Goal: Communication & Community: Answer question/provide support

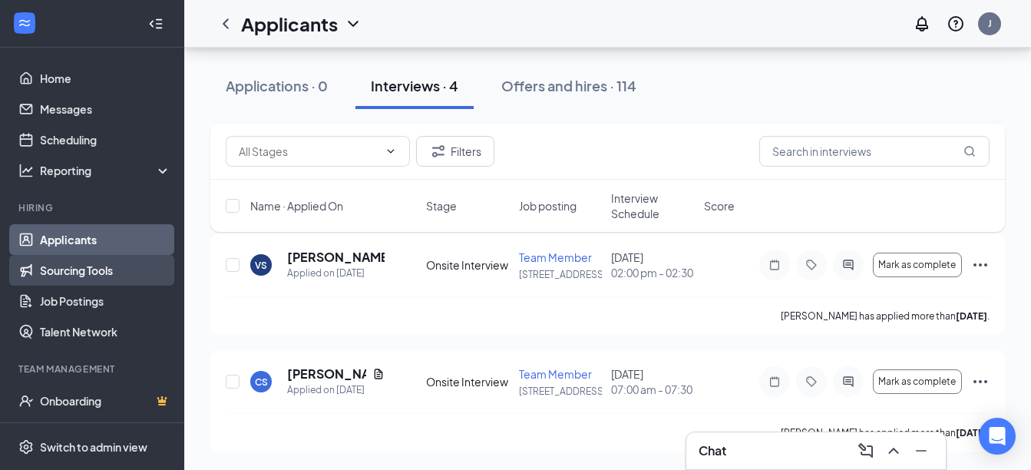
scroll to position [362, 0]
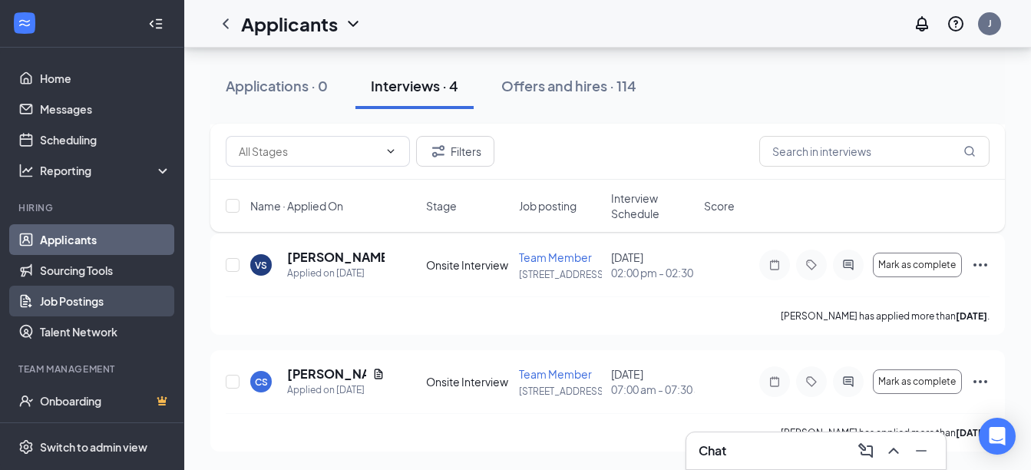
click at [91, 303] on link "Job Postings" at bounding box center [105, 301] width 131 height 31
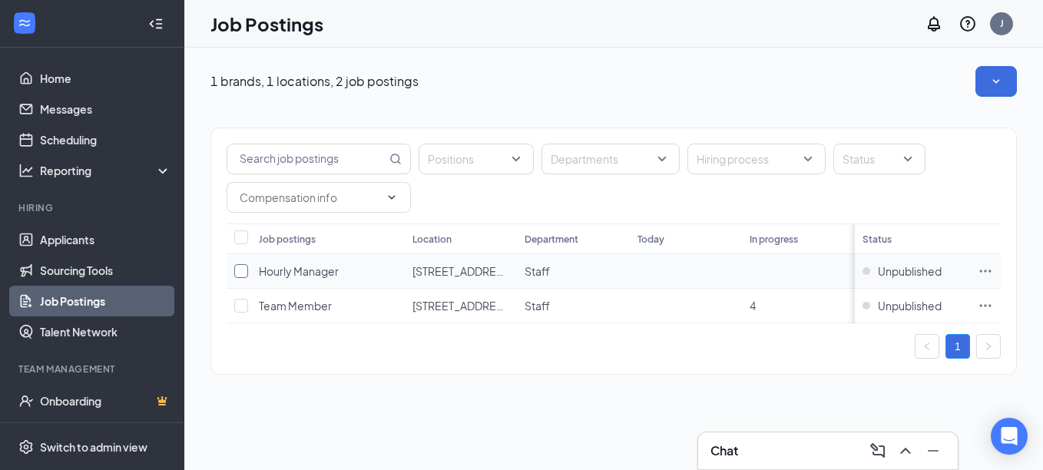
click at [243, 272] on input "checkbox" at bounding box center [241, 271] width 14 height 14
checkbox input "true"
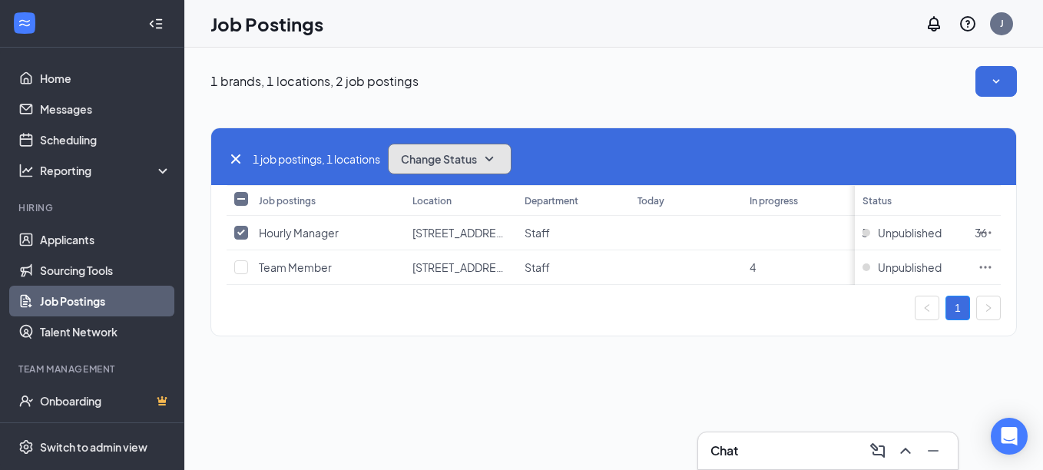
click at [495, 157] on icon "SmallChevronDown" at bounding box center [489, 159] width 18 height 18
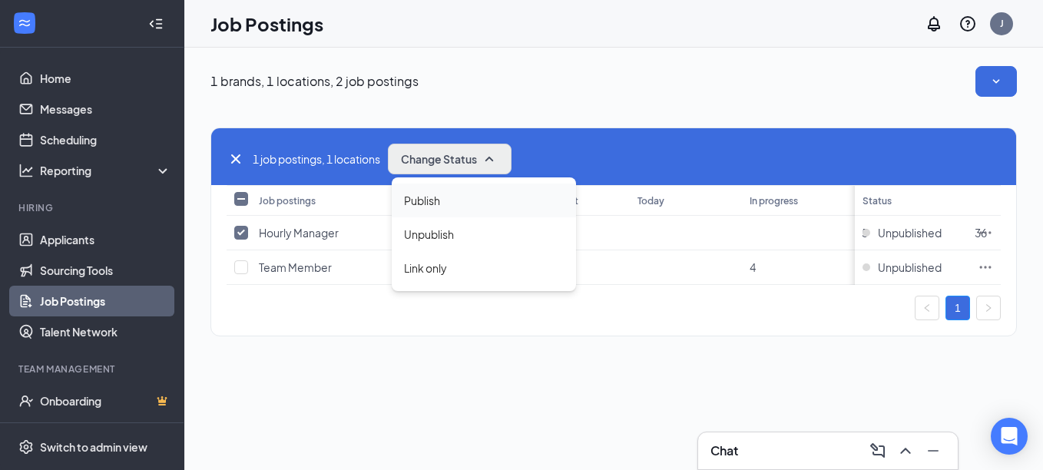
click at [435, 201] on span "Publish" at bounding box center [422, 200] width 36 height 17
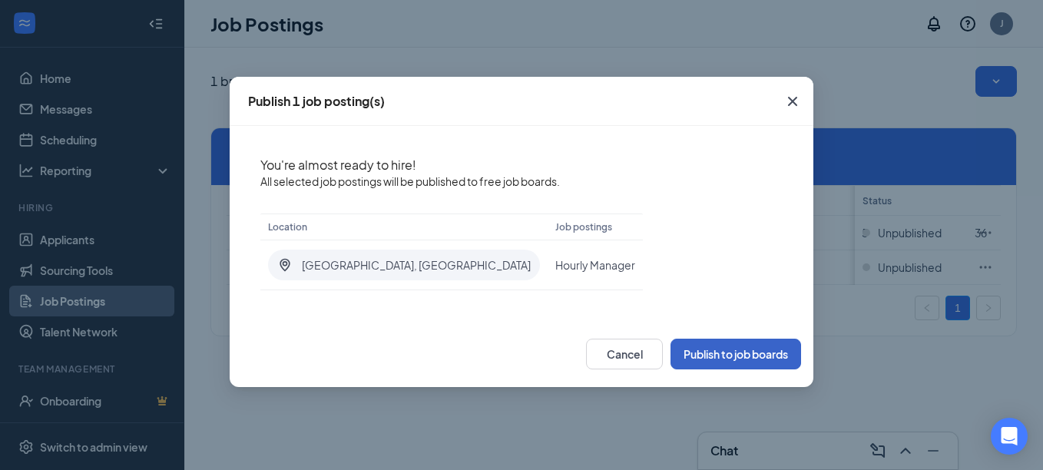
click at [698, 350] on button "Publish to job boards" at bounding box center [735, 354] width 131 height 31
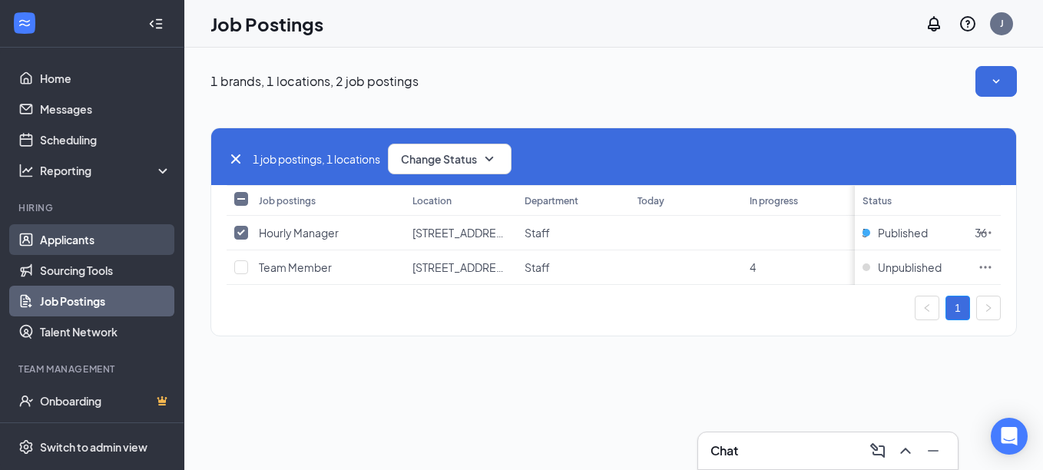
click at [66, 238] on link "Applicants" at bounding box center [105, 239] width 131 height 31
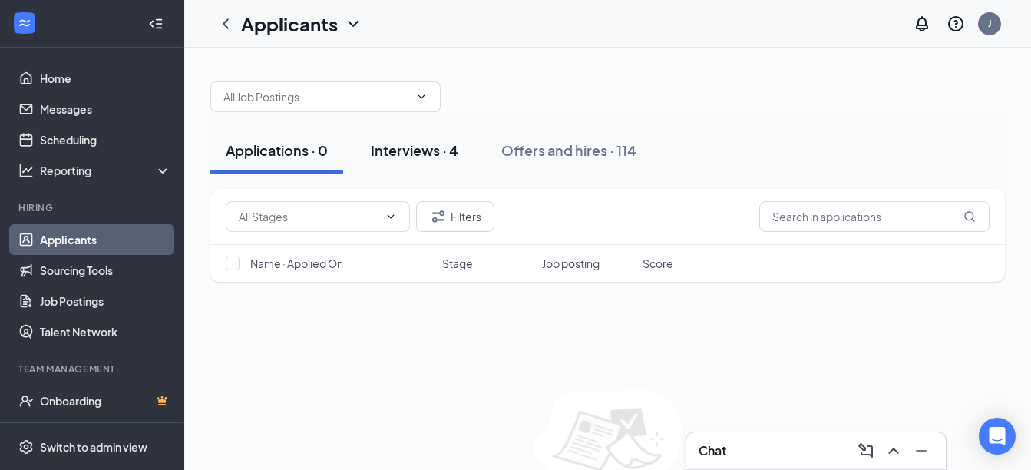
click at [434, 154] on div "Interviews · 4" at bounding box center [415, 149] width 88 height 19
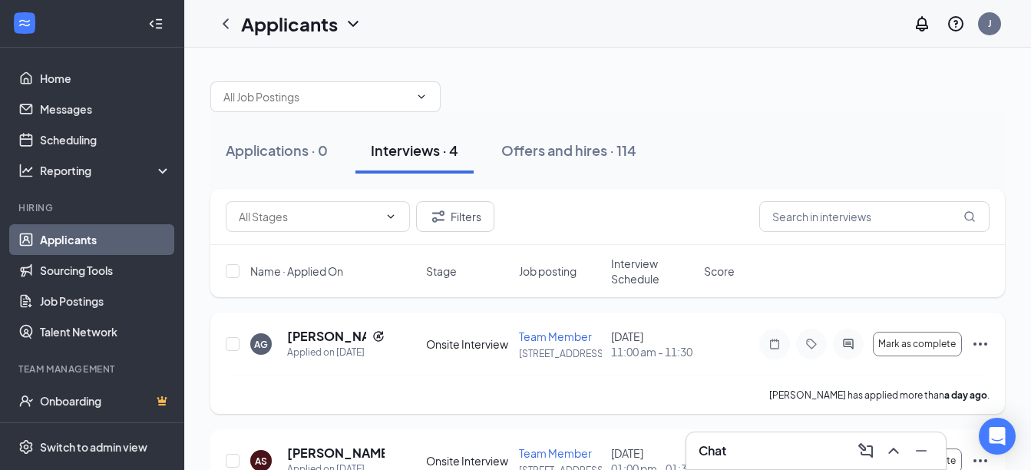
click at [979, 345] on icon "Ellipses" at bounding box center [980, 343] width 14 height 3
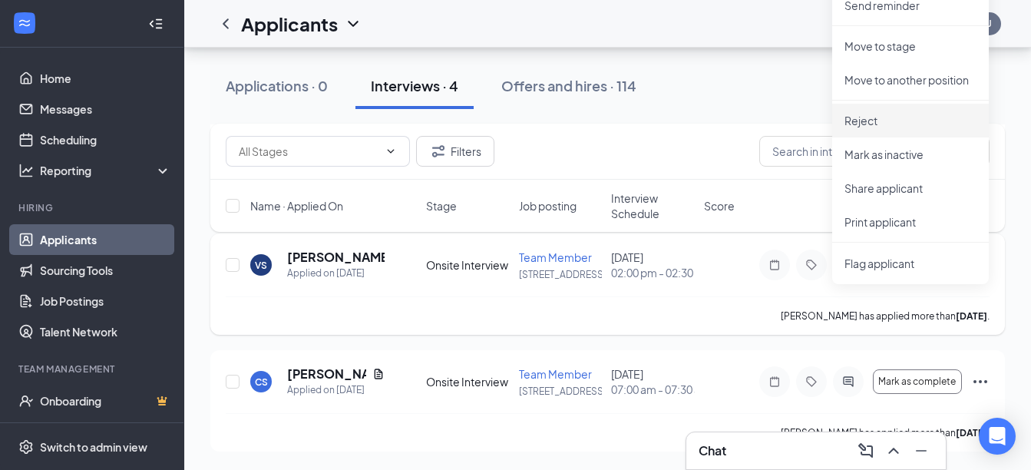
scroll to position [362, 0]
click at [871, 214] on p "Print applicant" at bounding box center [910, 221] width 132 height 15
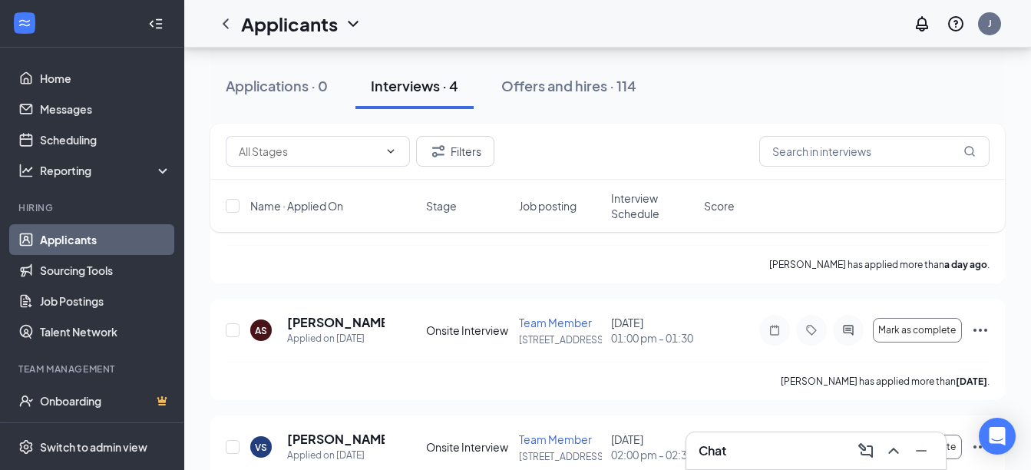
scroll to position [131, 0]
click at [981, 331] on icon "Ellipses" at bounding box center [980, 329] width 14 height 3
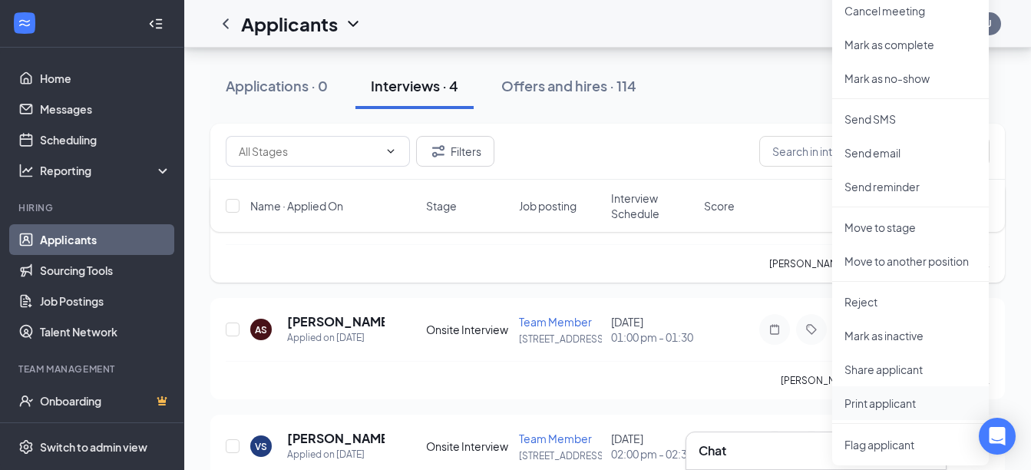
click at [863, 408] on p "Print applicant" at bounding box center [910, 402] width 132 height 15
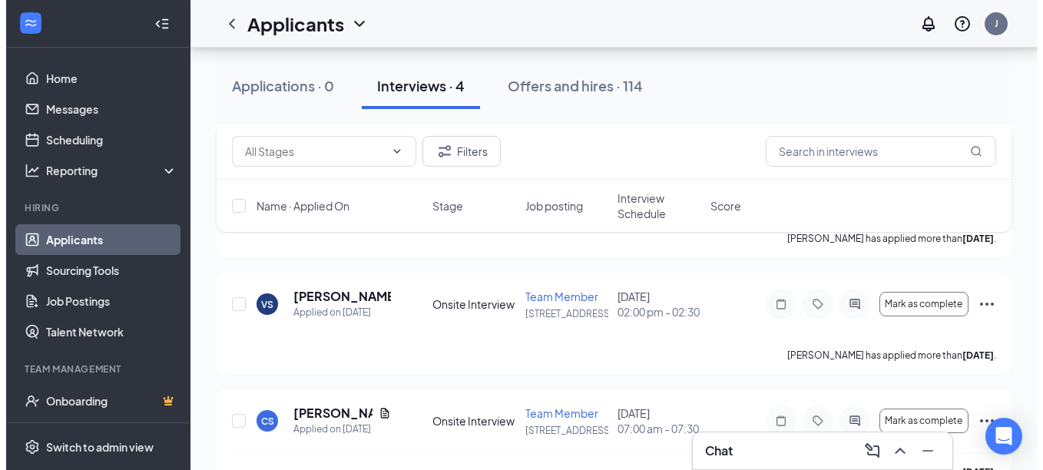
scroll to position [55, 0]
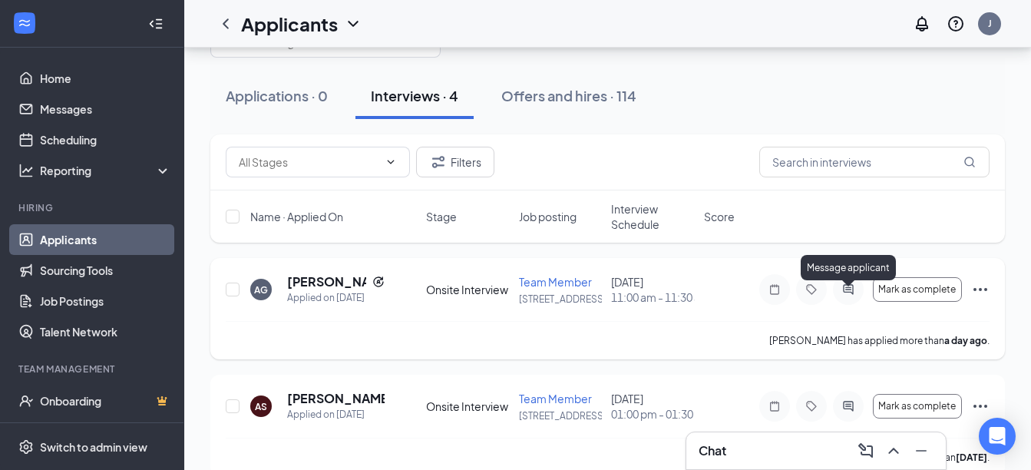
click at [845, 294] on icon "ActiveChat" at bounding box center [848, 289] width 10 height 10
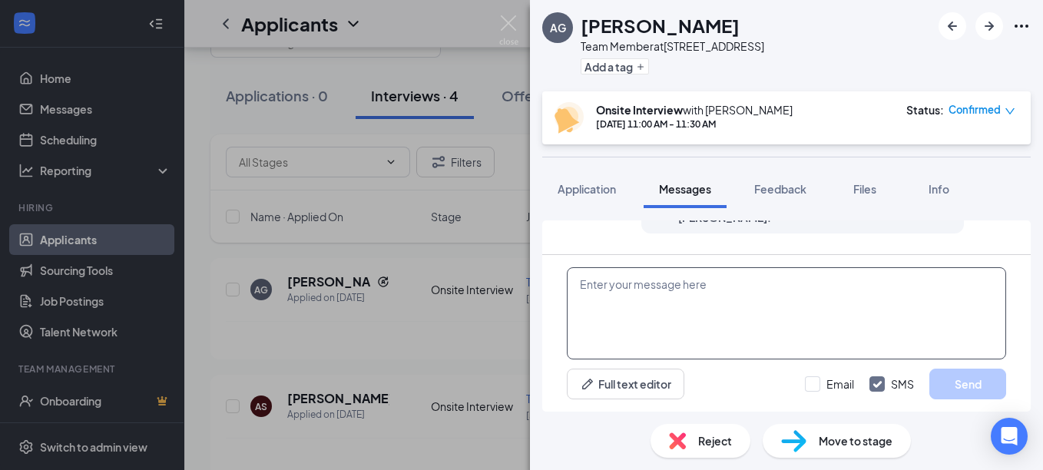
click at [594, 306] on textarea at bounding box center [786, 313] width 439 height 92
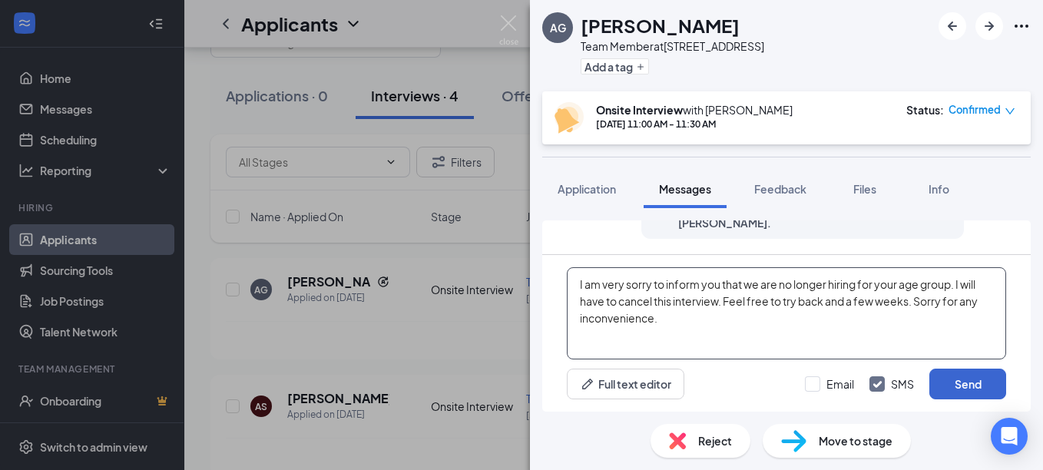
type textarea "I am very sorry to inform you that we are no longer hiring for your age group. …"
click at [962, 386] on button "Send" at bounding box center [967, 383] width 77 height 31
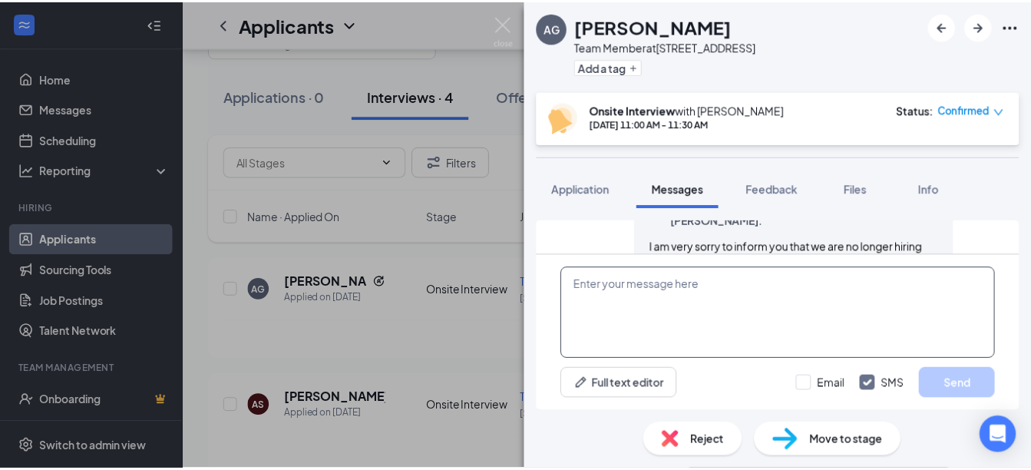
scroll to position [622, 0]
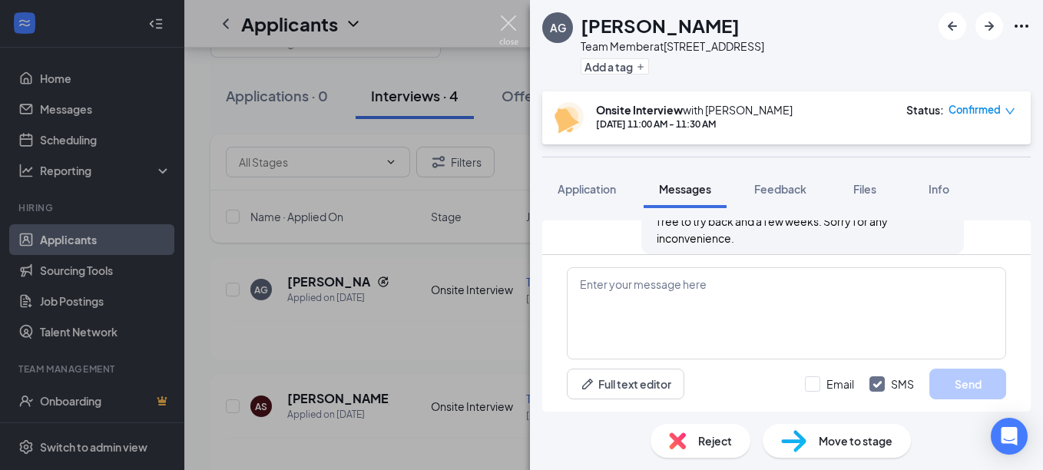
click at [507, 25] on img at bounding box center [508, 30] width 19 height 30
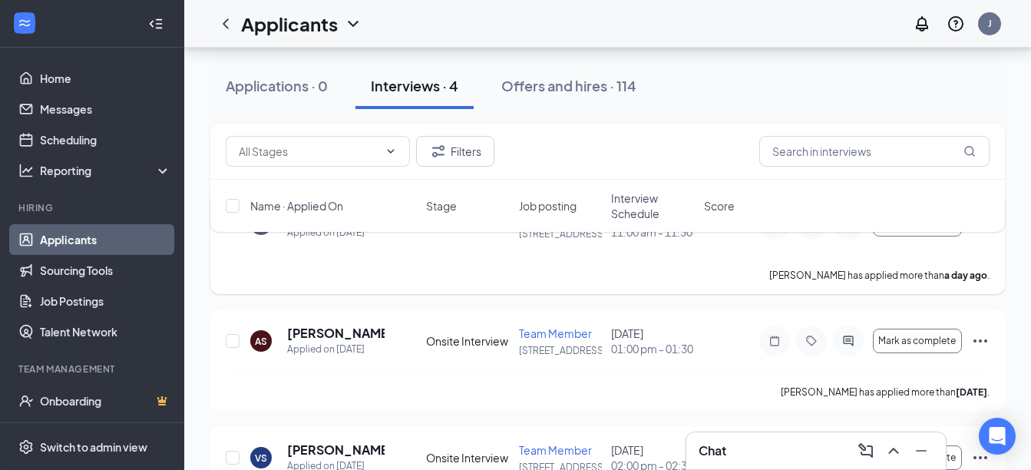
scroll to position [208, 0]
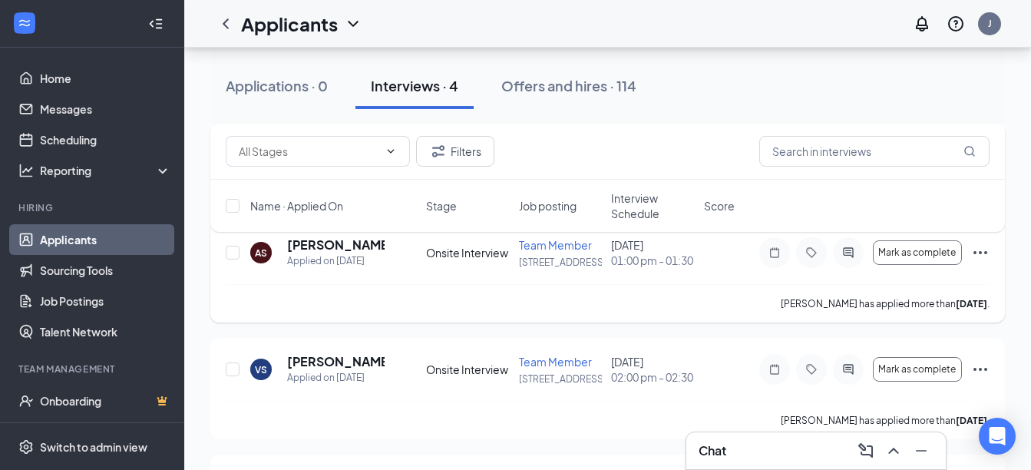
click at [979, 262] on icon "Ellipses" at bounding box center [980, 252] width 18 height 18
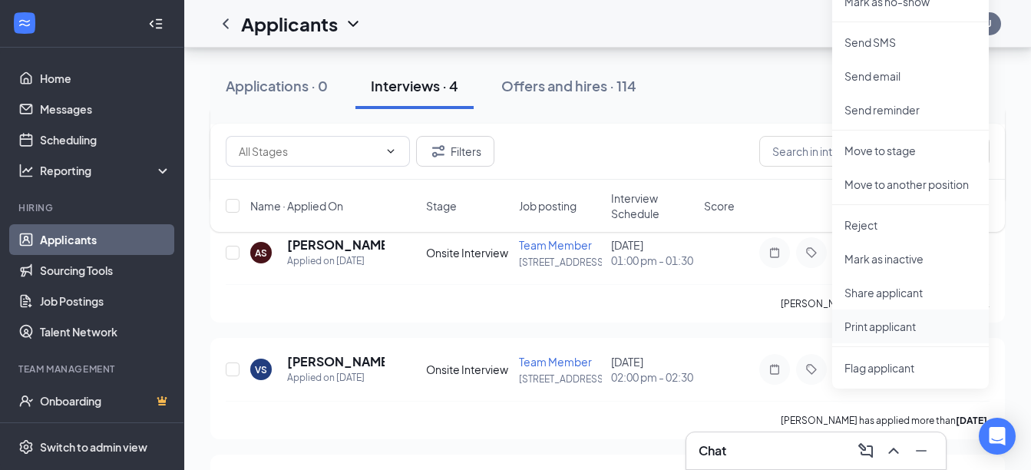
click at [879, 326] on p "Print applicant" at bounding box center [910, 326] width 132 height 15
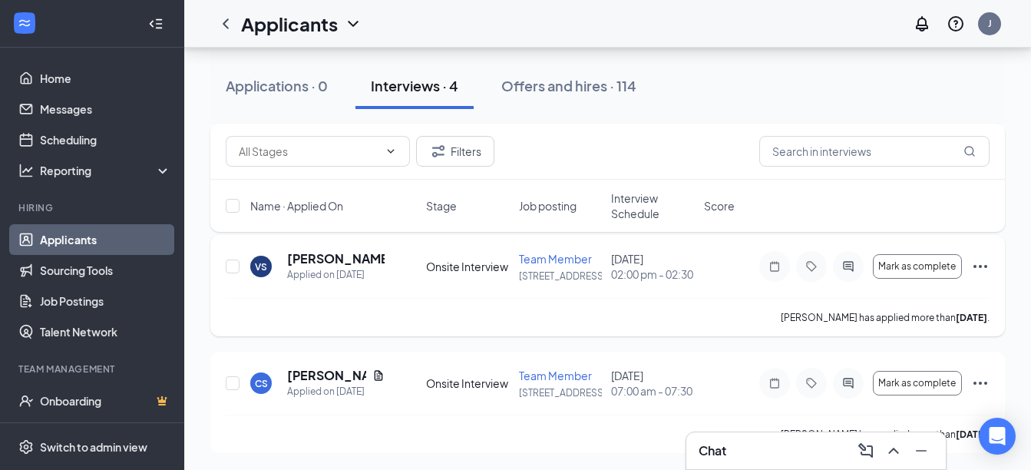
scroll to position [285, 0]
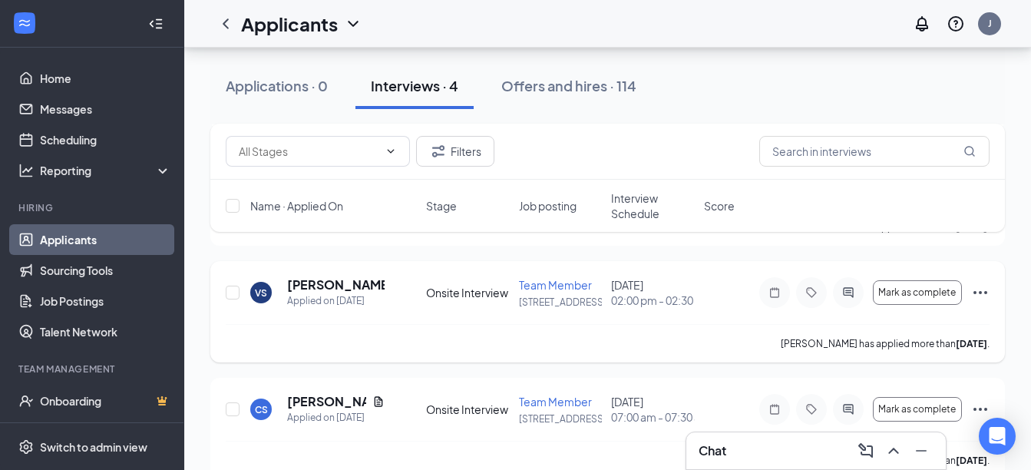
click at [983, 302] on icon "Ellipses" at bounding box center [980, 292] width 18 height 18
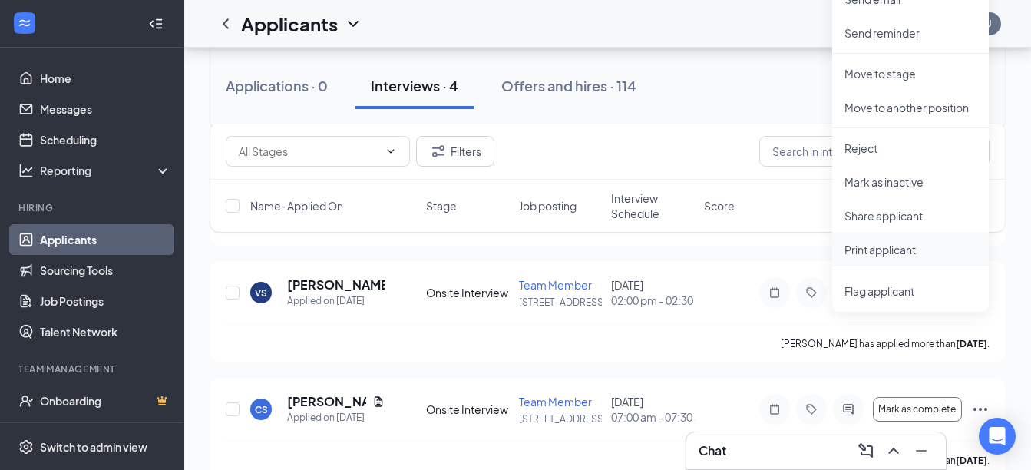
click at [884, 250] on p "Print applicant" at bounding box center [910, 249] width 132 height 15
